Goal: Task Accomplishment & Management: Use online tool/utility

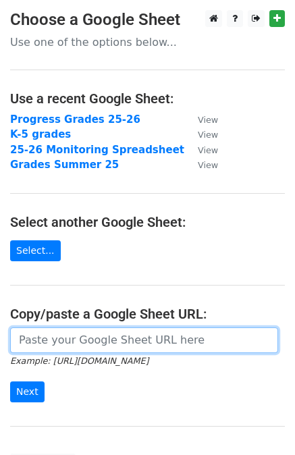
click at [81, 342] on input "url" at bounding box center [144, 340] width 268 height 26
paste input "[URL][DOMAIN_NAME]"
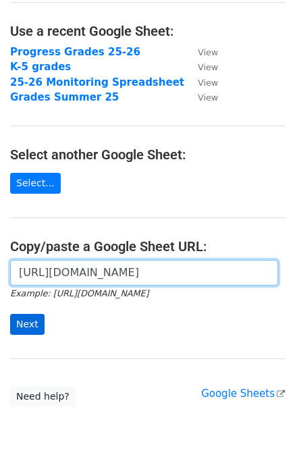
type input "[URL][DOMAIN_NAME]"
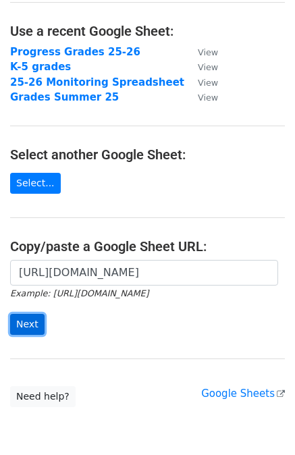
scroll to position [0, 0]
click at [22, 329] on input "Next" at bounding box center [27, 324] width 34 height 21
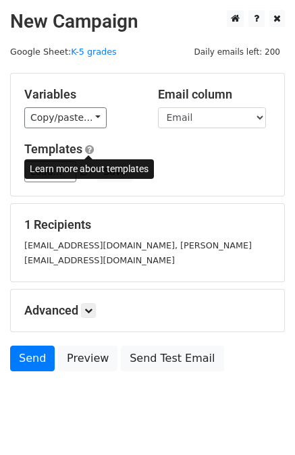
click at [88, 148] on span at bounding box center [89, 149] width 9 height 10
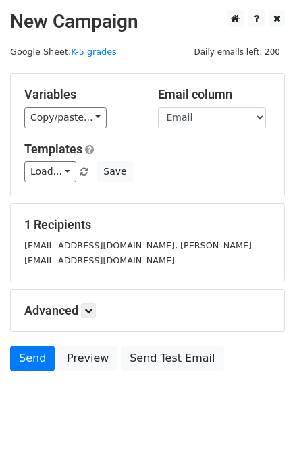
click at [114, 198] on form "Variables Copy/paste... {{start date}} {{15-day grade check}} {{Student Last Na…" at bounding box center [147, 225] width 275 height 305
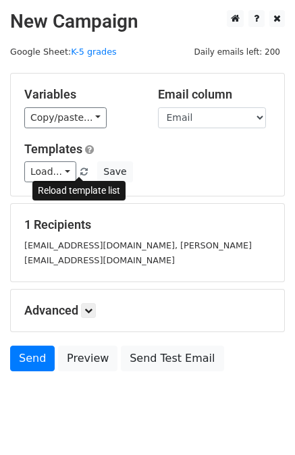
drag, startPoint x: 76, startPoint y: 169, endPoint x: 128, endPoint y: 211, distance: 66.3
click at [80, 169] on span at bounding box center [83, 172] width 7 height 9
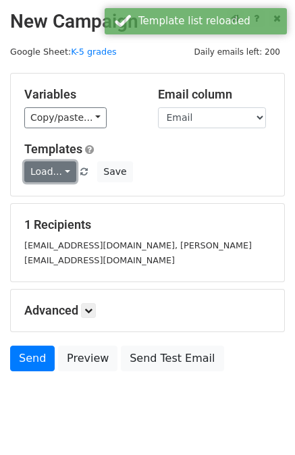
click at [61, 169] on link "Load..." at bounding box center [50, 171] width 52 height 21
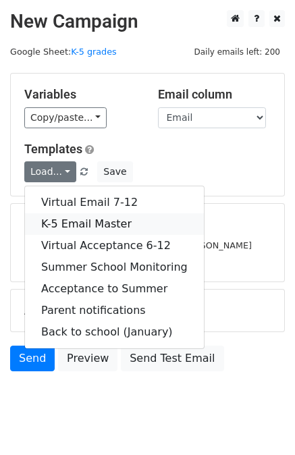
click at [69, 221] on link "K-5 Email Master" at bounding box center [114, 224] width 179 height 22
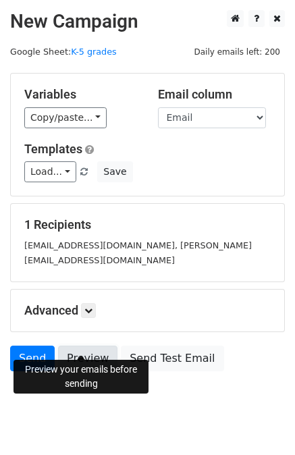
drag, startPoint x: 78, startPoint y: 341, endPoint x: 81, endPoint y: 335, distance: 7.3
click at [79, 346] on link "Preview" at bounding box center [87, 359] width 59 height 26
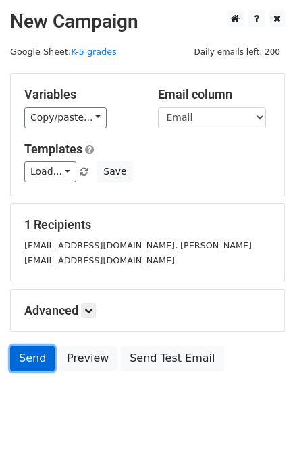
click at [43, 348] on link "Send" at bounding box center [32, 359] width 45 height 26
